Goal: Transaction & Acquisition: Subscribe to service/newsletter

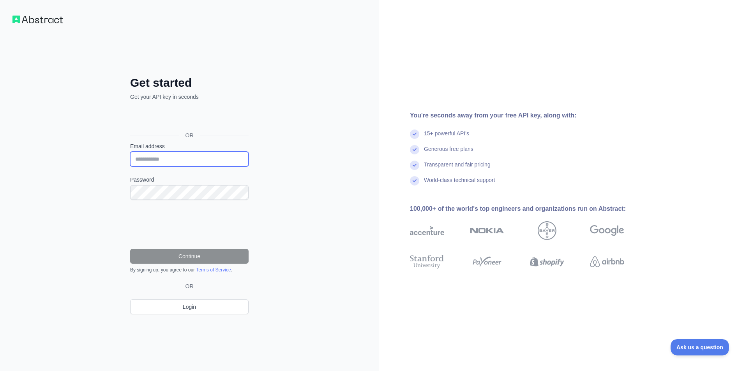
click at [190, 152] on input "Email address" at bounding box center [189, 159] width 118 height 15
type input "**********"
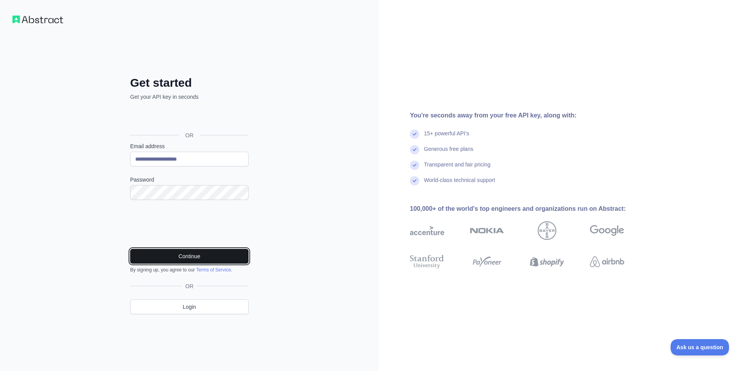
click at [160, 257] on button "Continue" at bounding box center [189, 256] width 118 height 15
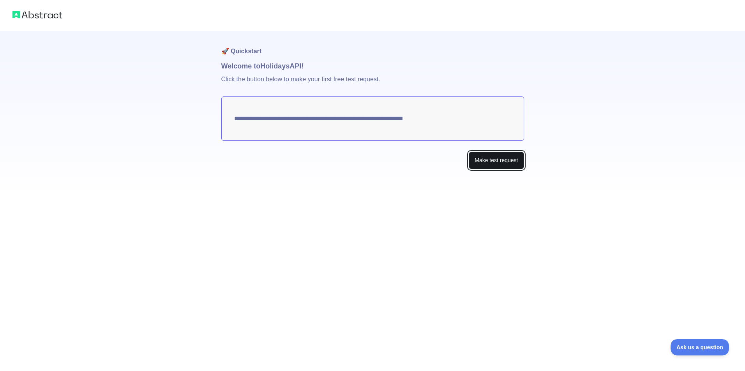
click at [491, 156] on button "Make test request" at bounding box center [495, 161] width 55 height 18
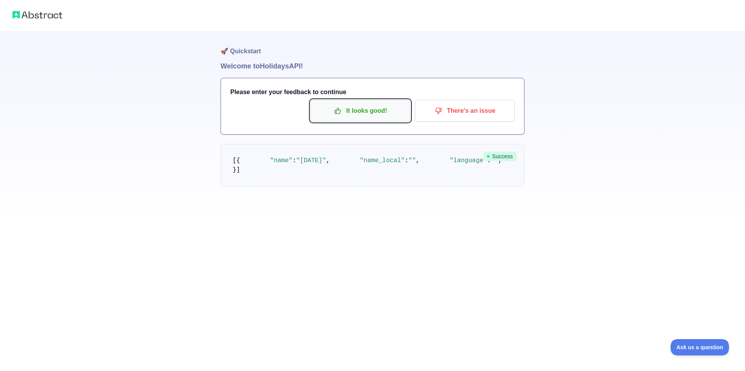
click at [361, 108] on p "It looks good!" at bounding box center [360, 110] width 88 height 13
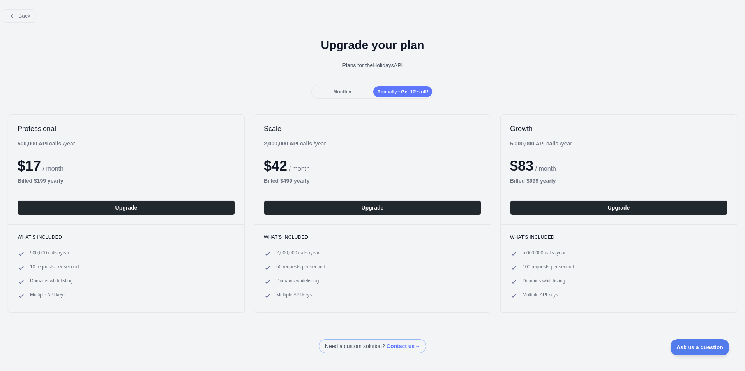
scroll to position [42, 0]
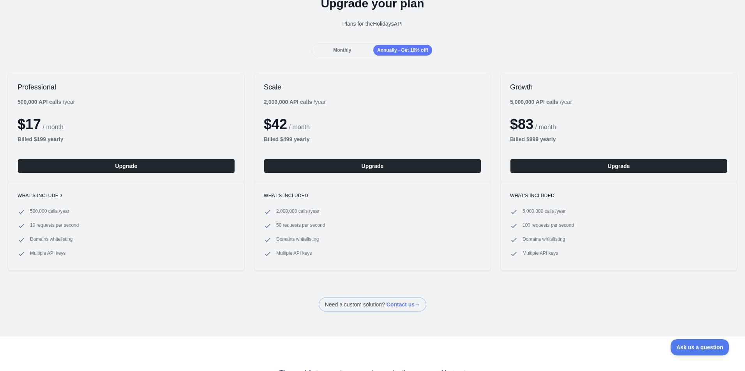
click at [347, 50] on span "Monthly" at bounding box center [342, 50] width 18 height 5
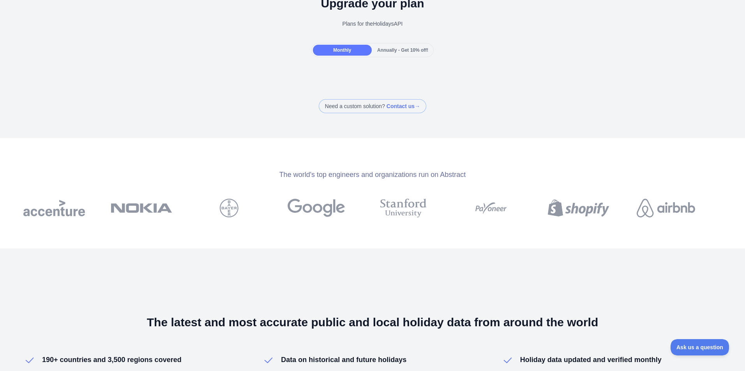
click at [386, 50] on span "Annually - Get 10% off!" at bounding box center [402, 50] width 51 height 5
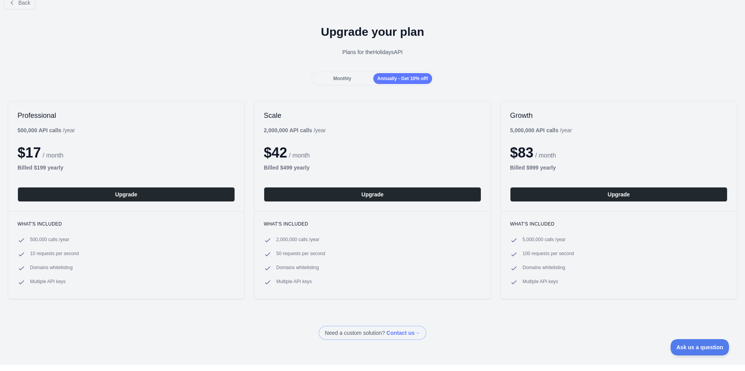
scroll to position [0, 0]
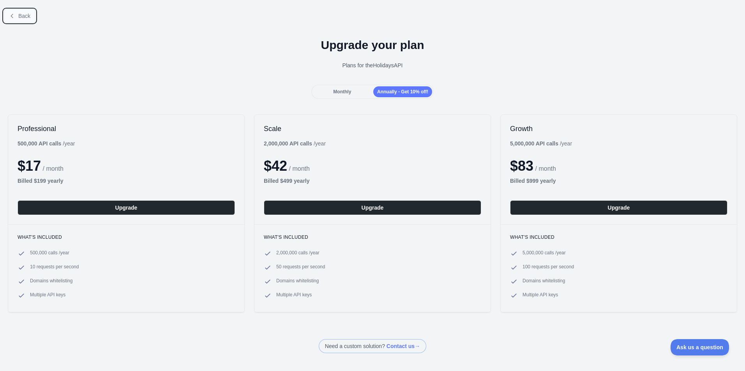
click at [6, 12] on button "Back" at bounding box center [20, 15] width 32 height 13
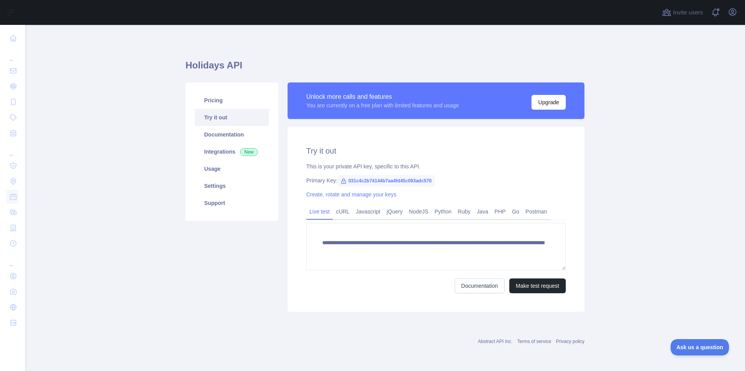
click at [388, 181] on span "031c4c2b74144b7aa4fd45c093adc570" at bounding box center [385, 181] width 97 height 12
drag, startPoint x: 388, startPoint y: 181, endPoint x: 433, endPoint y: 176, distance: 45.1
click at [433, 176] on span "031c4c2b74144b7aa4fd45c093adc570" at bounding box center [385, 181] width 97 height 12
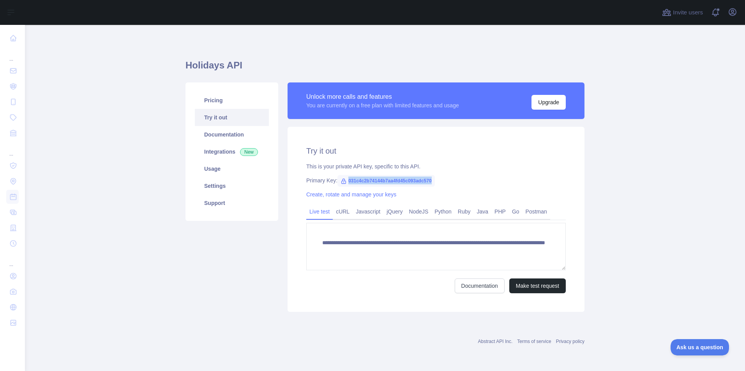
drag, startPoint x: 433, startPoint y: 176, endPoint x: 345, endPoint y: 181, distance: 88.1
click at [345, 181] on div "**********" at bounding box center [435, 219] width 297 height 185
copy span "031c4c2b74144b7aa4fd45c093adc570"
click at [527, 284] on button "Make test request" at bounding box center [537, 286] width 56 height 15
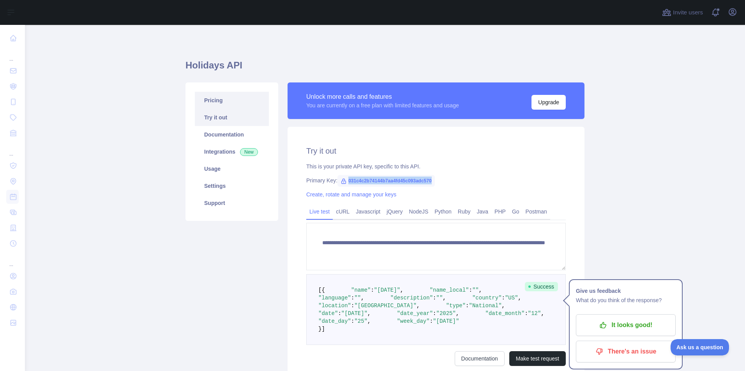
click at [209, 105] on link "Pricing" at bounding box center [232, 100] width 74 height 17
